Goal: Navigation & Orientation: Find specific page/section

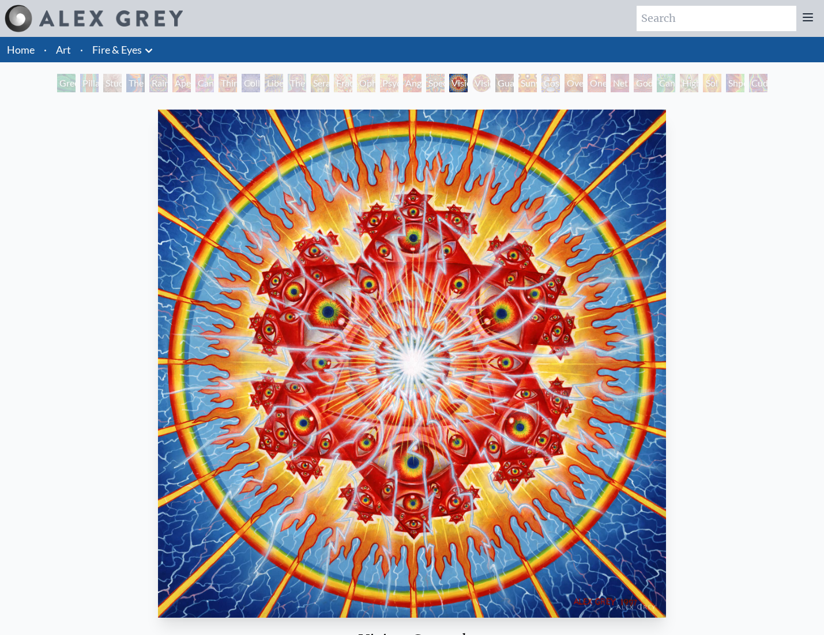
click at [30, 49] on link "Home" at bounding box center [21, 49] width 28 height 13
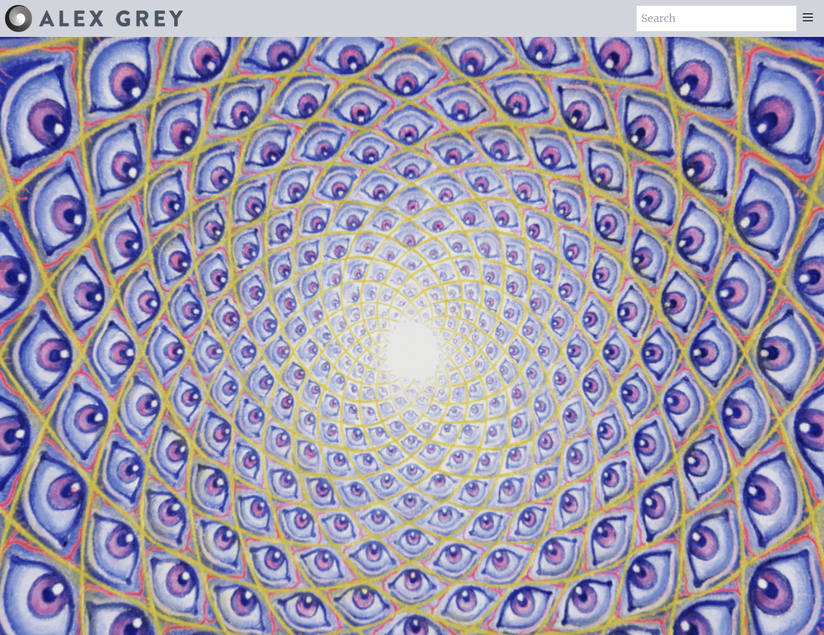
click at [806, 18] on icon at bounding box center [808, 17] width 14 height 14
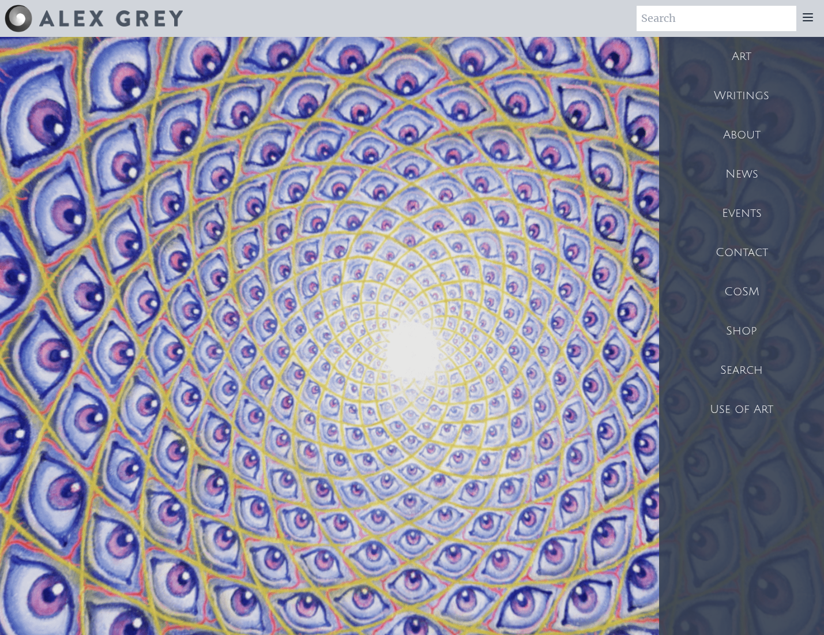
click at [741, 329] on div "Shop" at bounding box center [741, 331] width 165 height 39
